Goal: Register for event/course

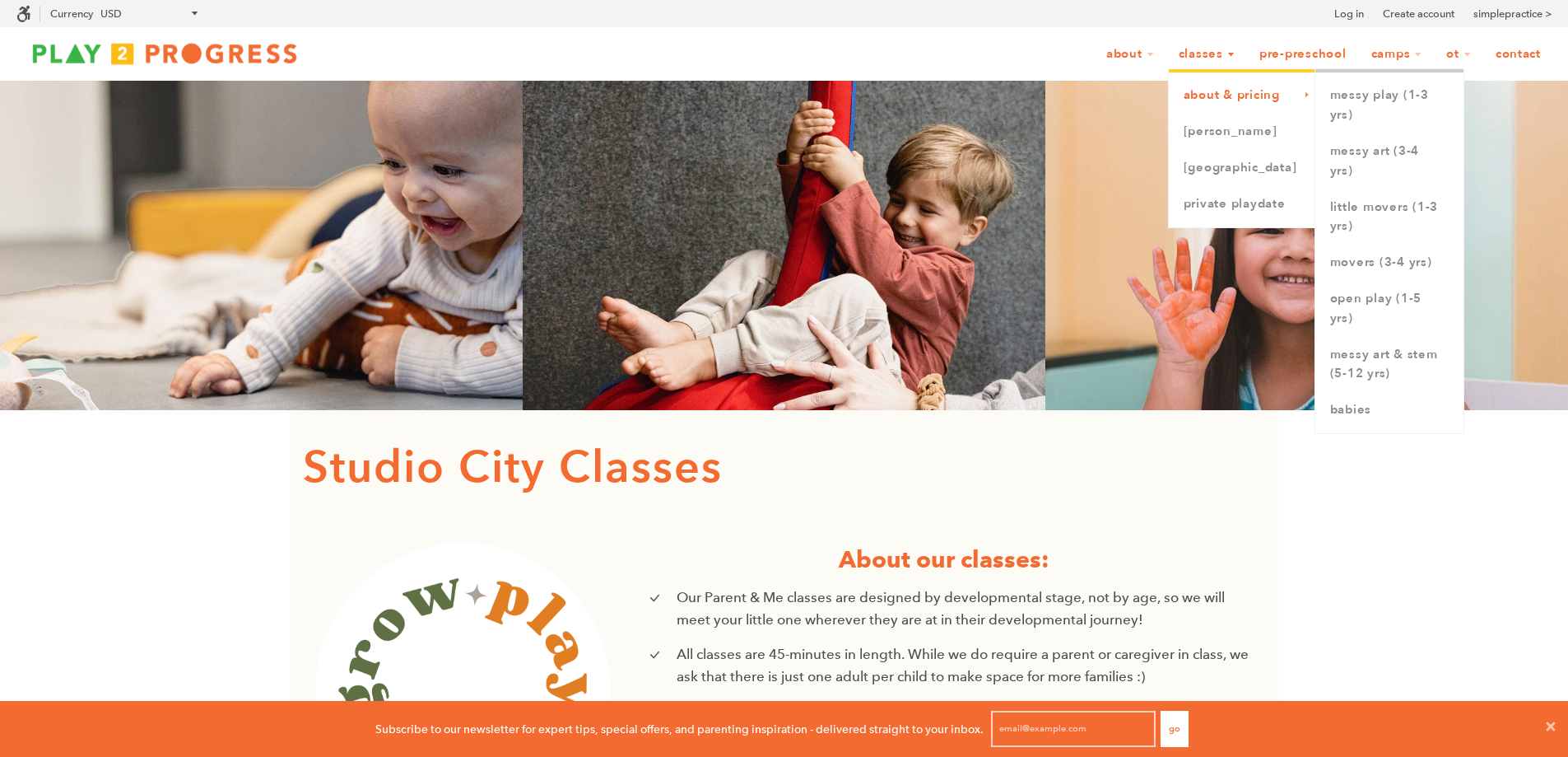
click at [1219, 104] on link "About & Pricing" at bounding box center [1242, 96] width 146 height 37
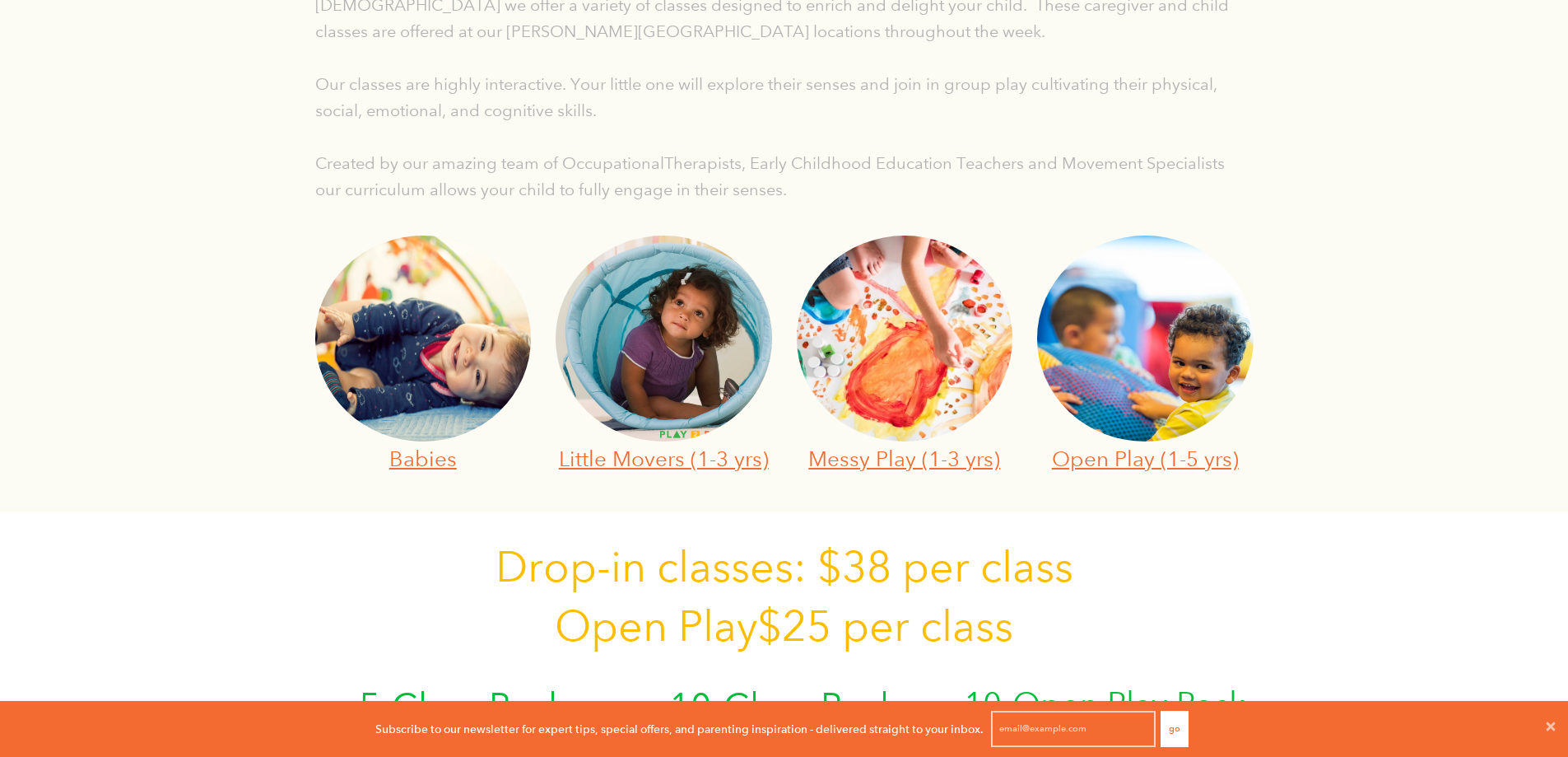
scroll to position [420, 0]
click at [665, 459] on link "Little Movers (1-3 yrs)" at bounding box center [663, 457] width 210 height 25
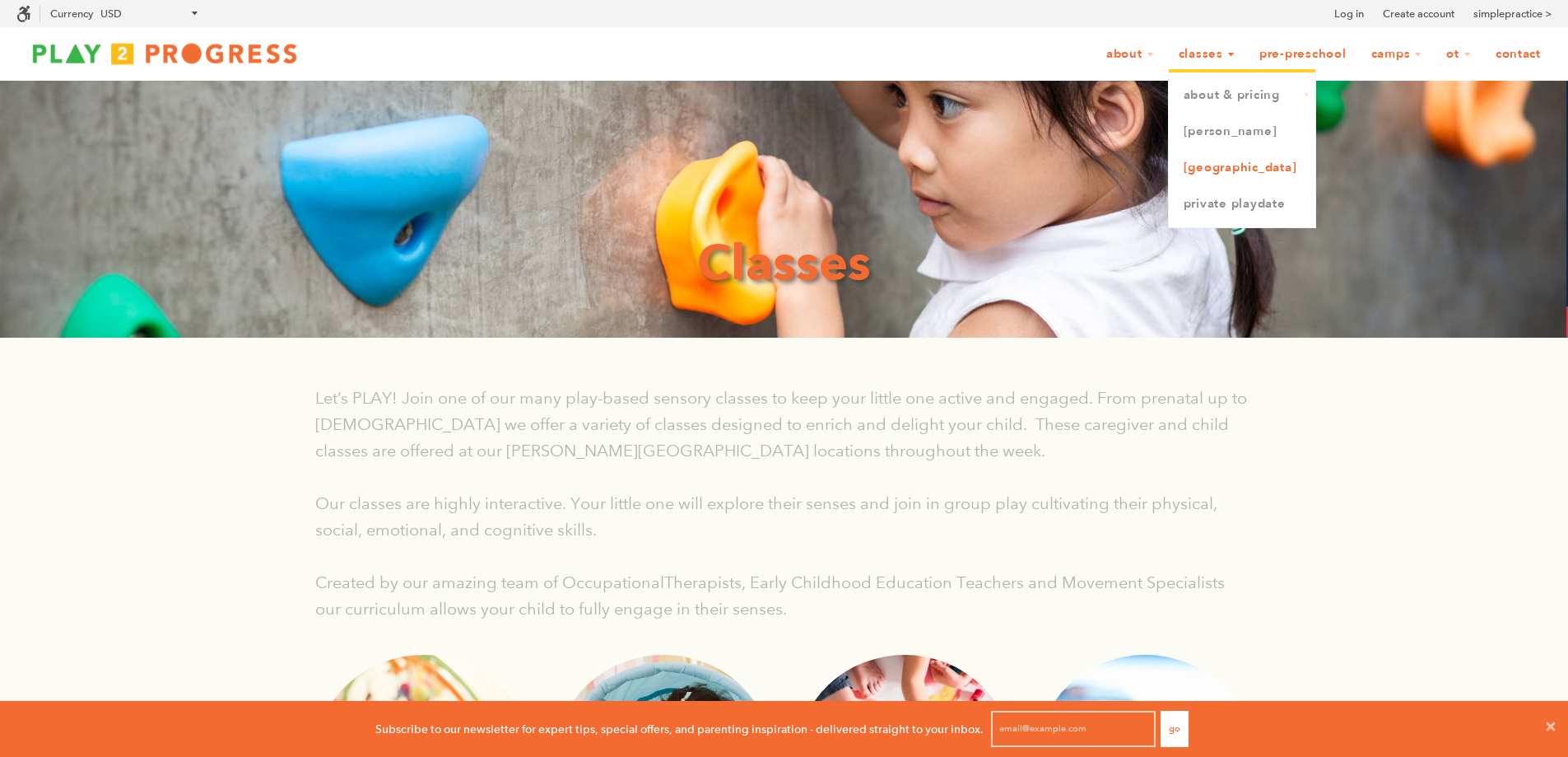
click at [1226, 162] on link "[GEOGRAPHIC_DATA]" at bounding box center [1242, 168] width 146 height 37
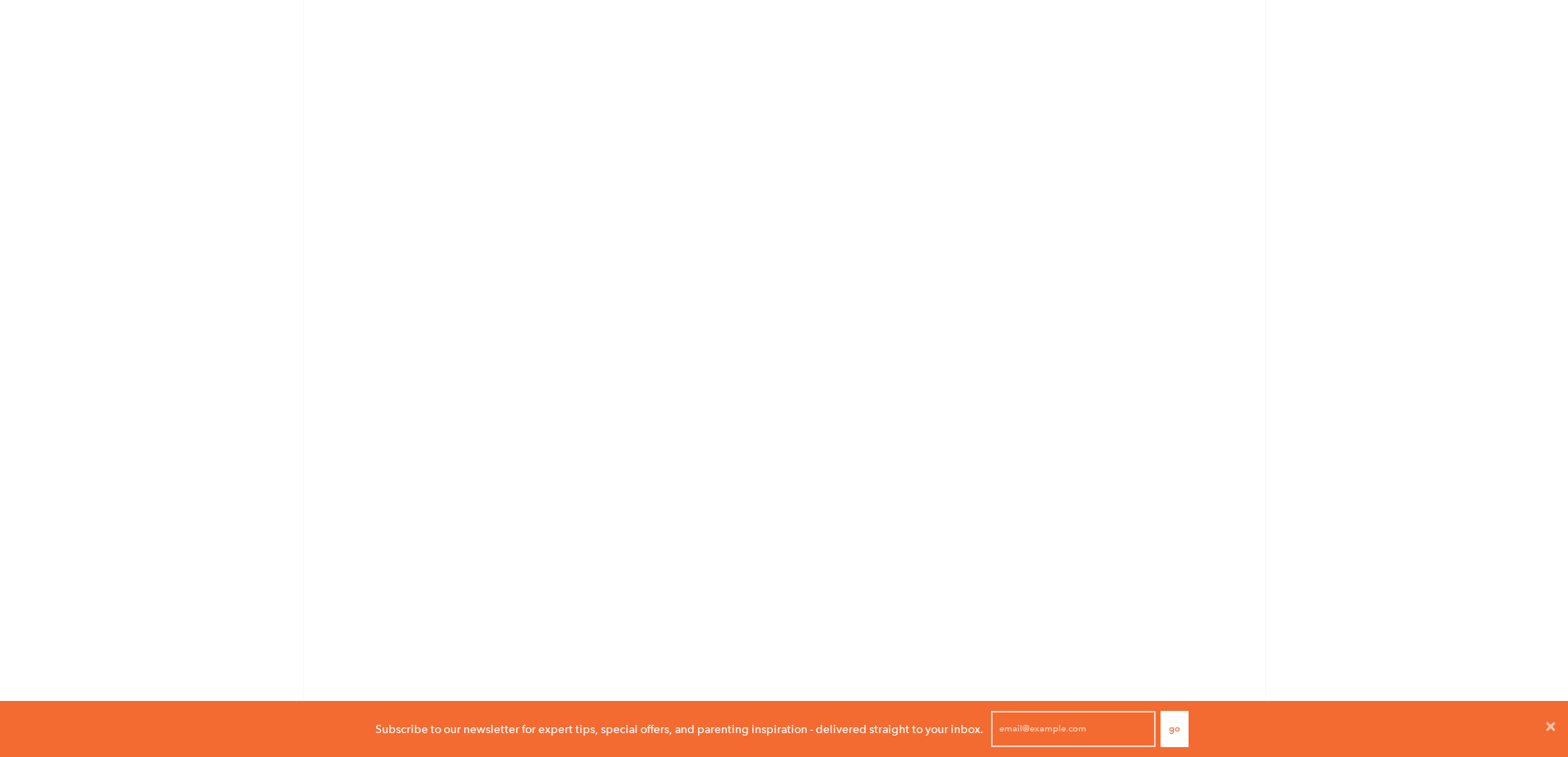
scroll to position [1201, 0]
